Goal: Find specific page/section: Find specific page/section

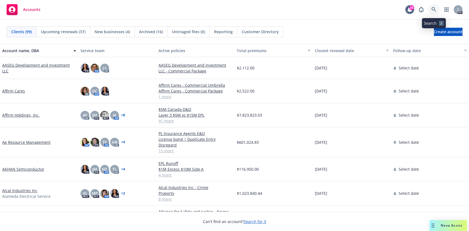
click at [432, 8] on icon at bounding box center [433, 9] width 5 height 5
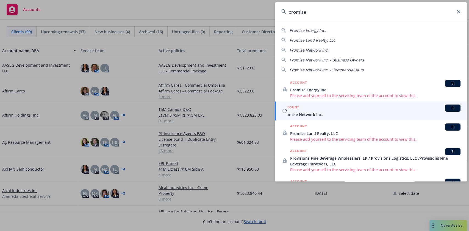
type input "promise"
click at [343, 102] on link "ACCOUNT BI Promise Network Inc." at bounding box center [371, 111] width 192 height 19
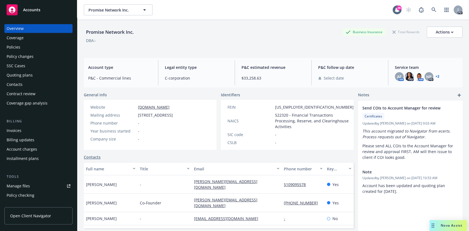
click at [30, 47] on div "Policies" at bounding box center [39, 47] width 64 height 9
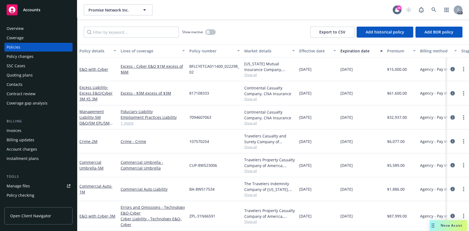
scroll to position [41, 0]
